Goal: Transaction & Acquisition: Purchase product/service

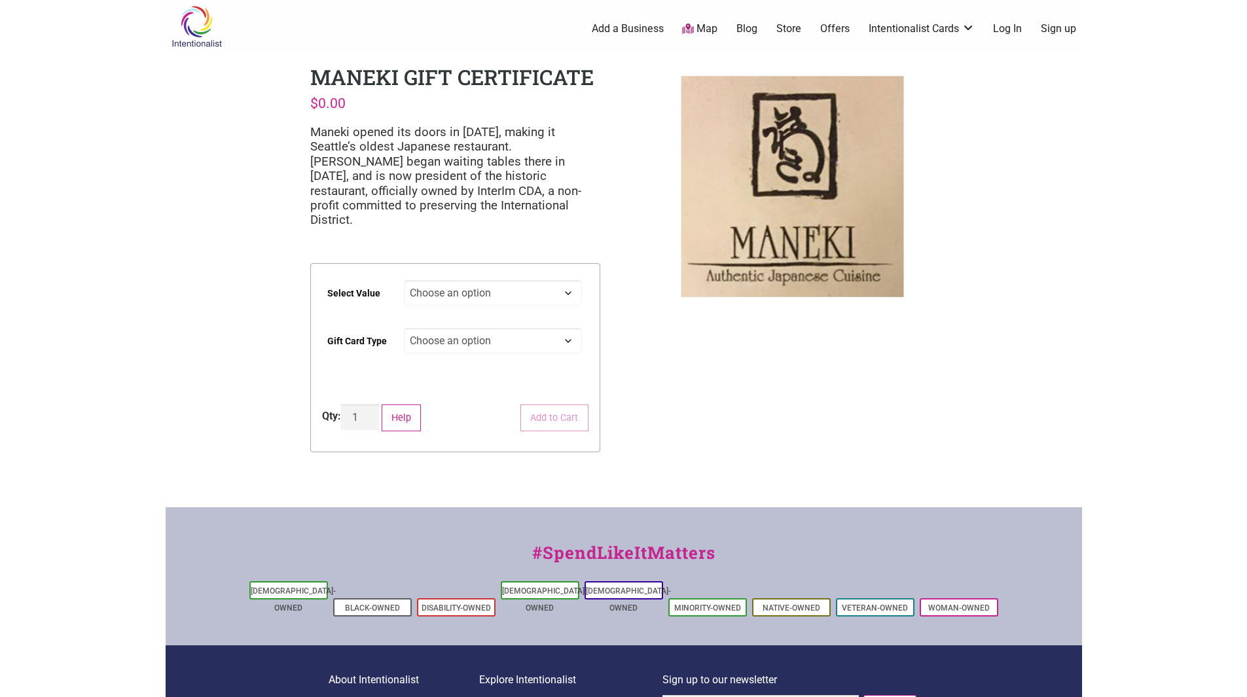
click at [560, 283] on select "Choose an option $25 $50 $100 $200 $500" at bounding box center [493, 293] width 178 height 26
click at [697, 315] on div at bounding box center [791, 186] width 311 height 268
click at [523, 329] on select "Choose an option Physical" at bounding box center [493, 341] width 178 height 26
select select "Physical"
click at [404, 328] on select "Choose an option Physical" at bounding box center [493, 341] width 178 height 26
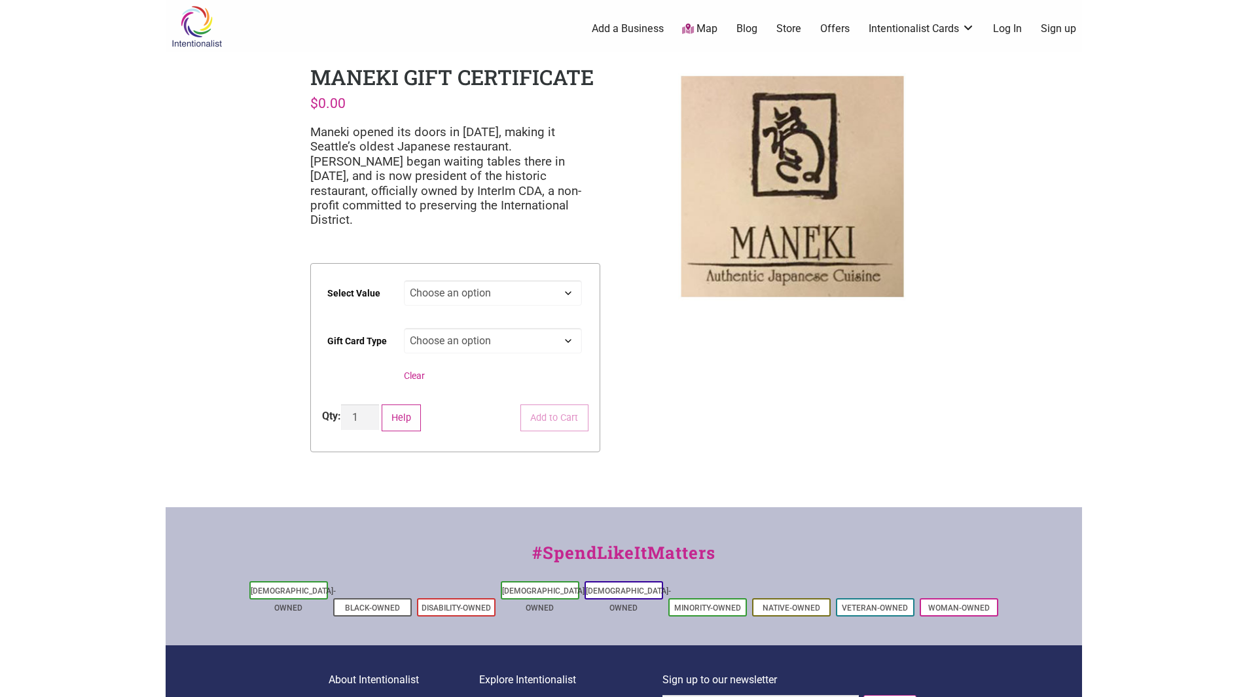
click at [510, 280] on select "Choose an option $25 $50 $100 $200 $500" at bounding box center [493, 293] width 178 height 26
click at [404, 280] on select "Choose an option $25 $50 $100 $200 $500" at bounding box center [493, 293] width 178 height 26
select select "$100"
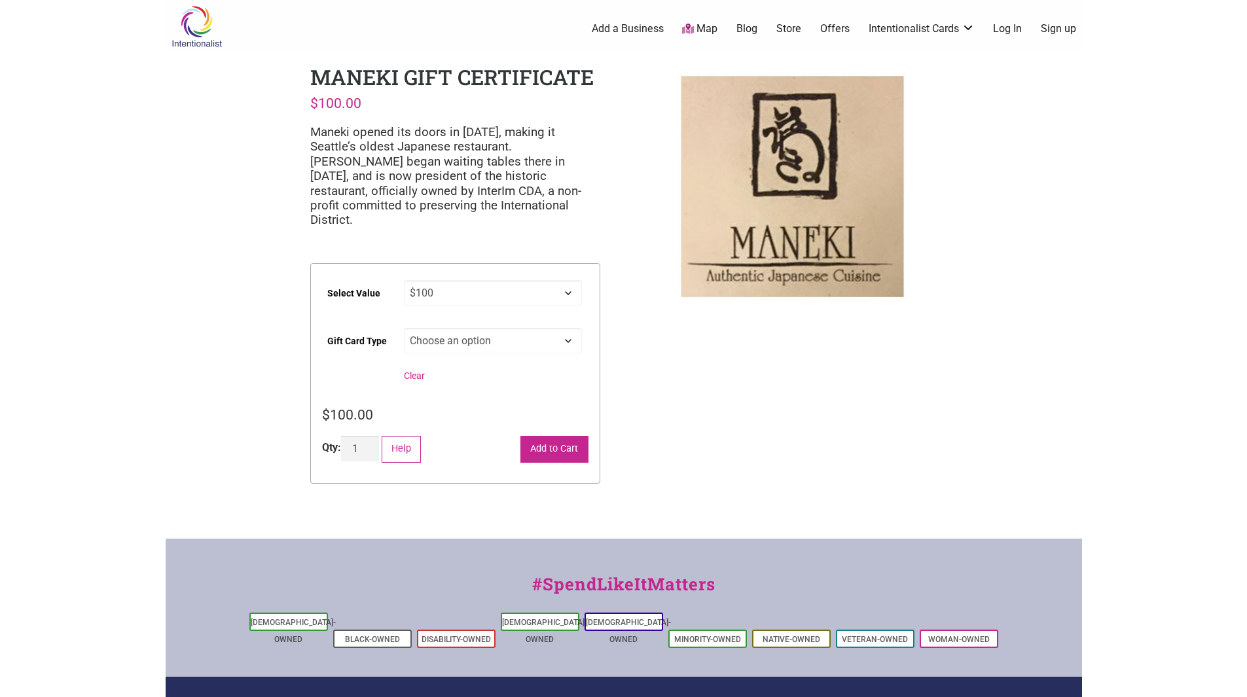
click at [551, 442] on button "Add to Cart" at bounding box center [554, 449] width 68 height 27
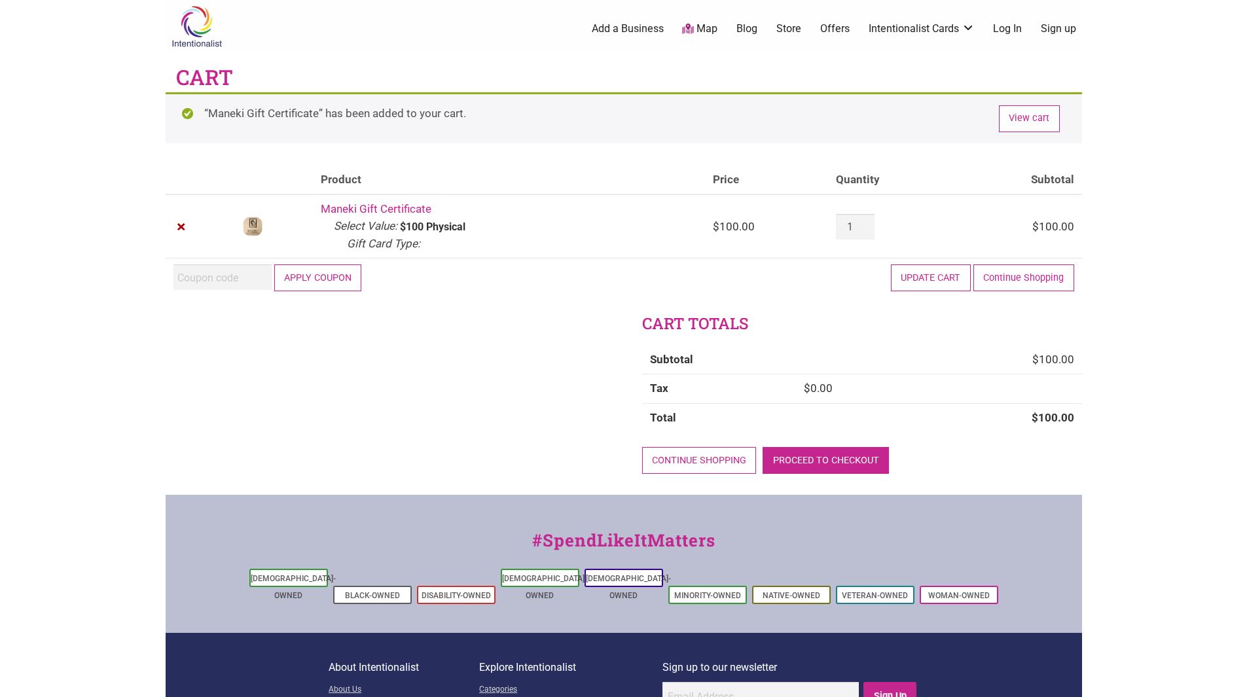
click at [855, 458] on link "Proceed to checkout" at bounding box center [825, 460] width 126 height 27
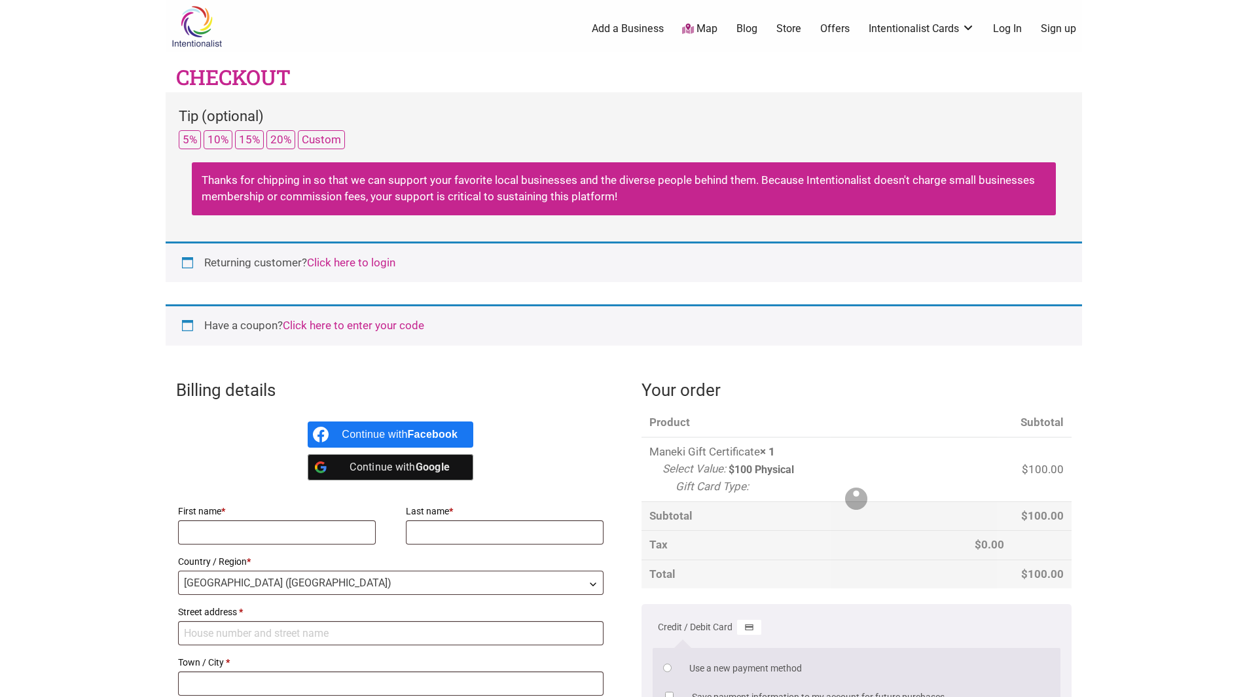
select select "WA"
